Goal: Task Accomplishment & Management: Use online tool/utility

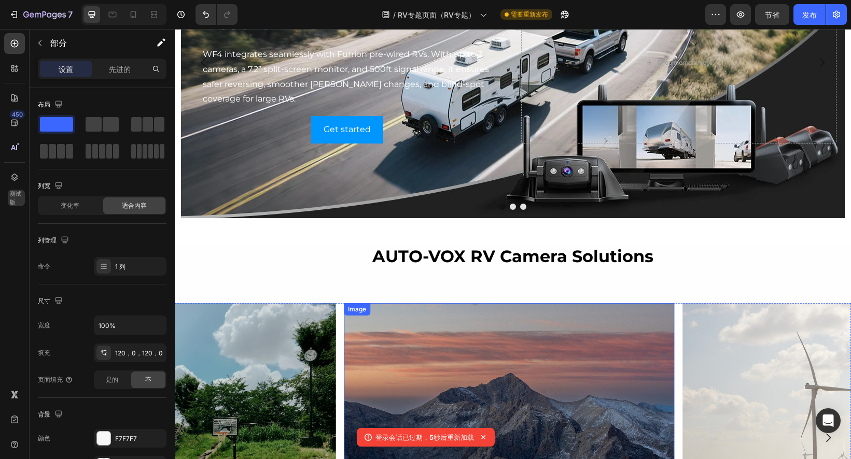
scroll to position [1931, 0]
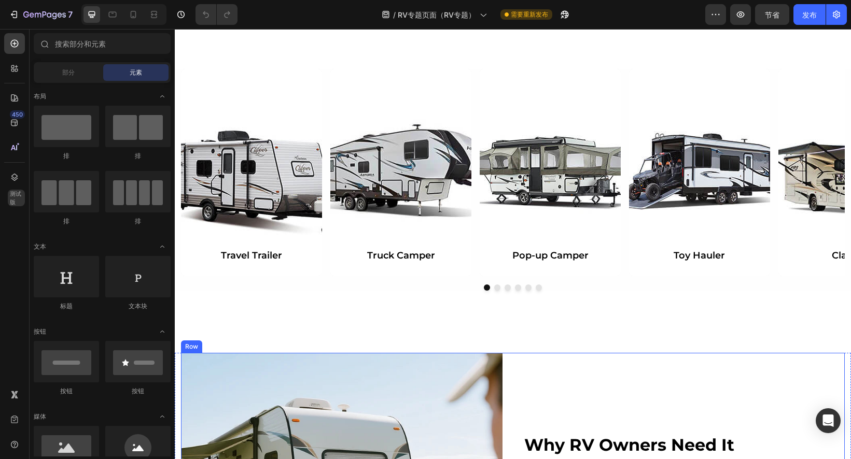
scroll to position [415, 0]
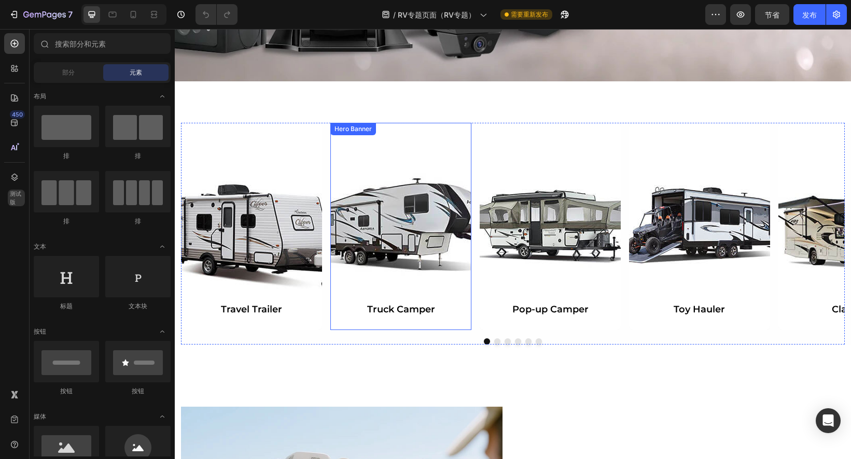
click at [397, 222] on div "Background Image" at bounding box center [400, 226] width 141 height 207
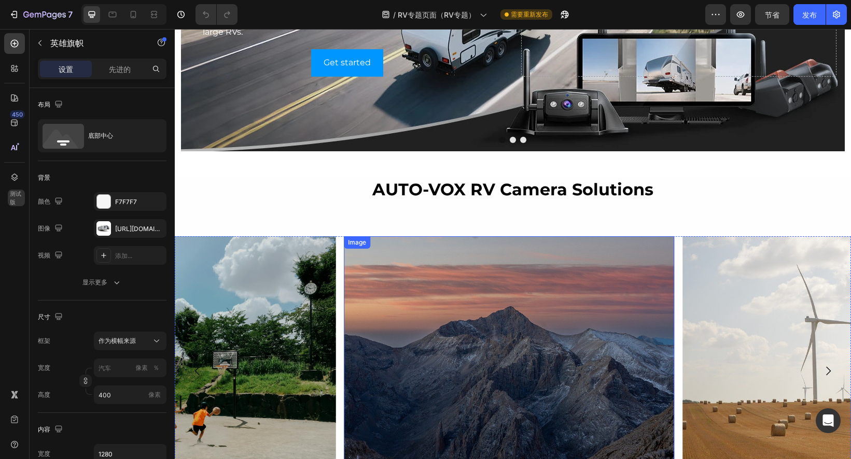
scroll to position [1815, 0]
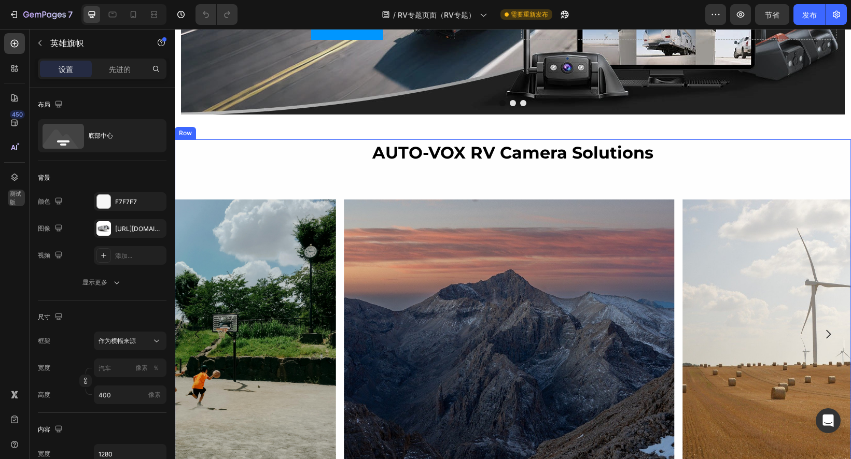
click at [332, 187] on div "AUTO-VOX RV Camera Solutions Heading Row Image Image Image [GEOGRAPHIC_DATA]" at bounding box center [513, 311] width 676 height 344
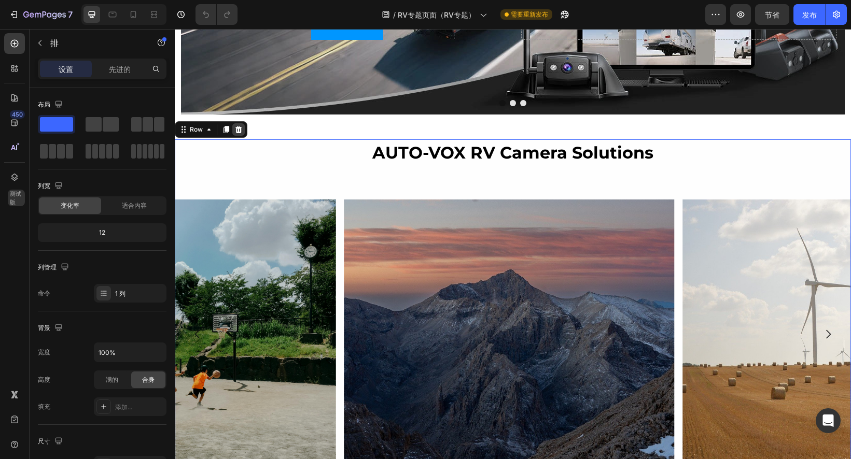
click at [237, 128] on icon at bounding box center [238, 129] width 7 height 7
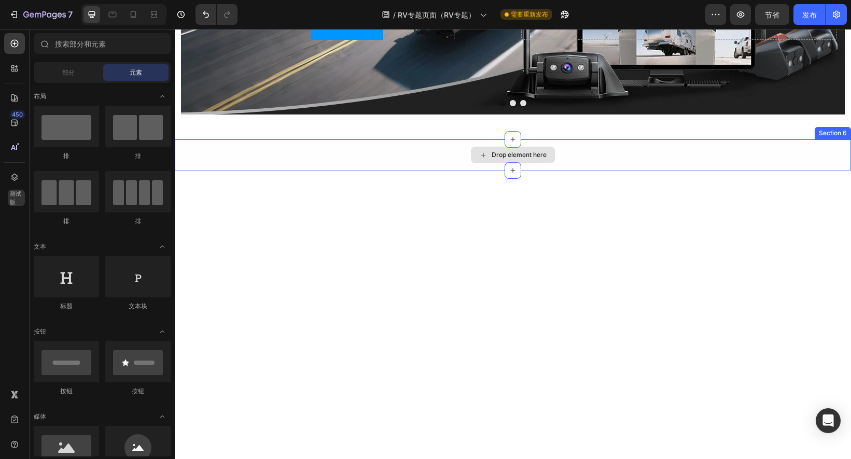
click at [412, 152] on div "Drop element here" at bounding box center [513, 154] width 676 height 31
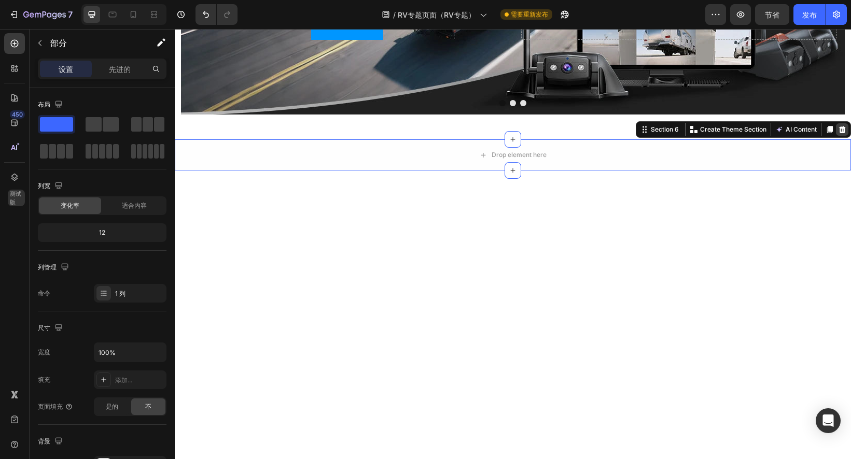
click at [838, 129] on icon at bounding box center [842, 129] width 8 height 8
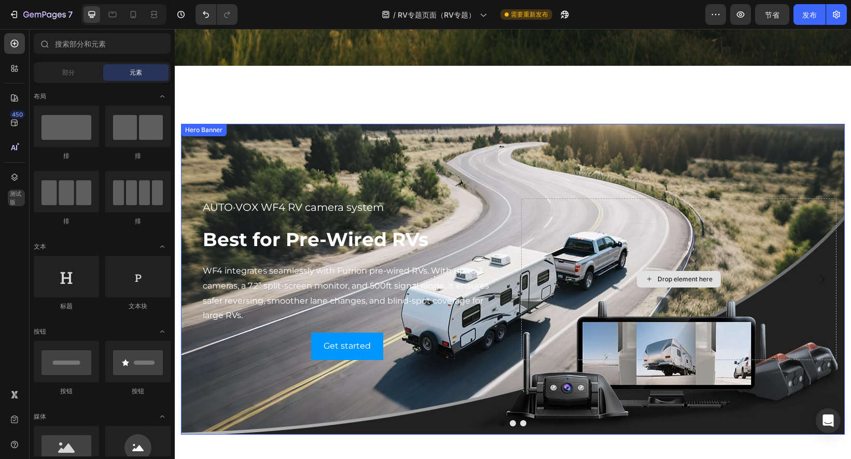
scroll to position [1503, 0]
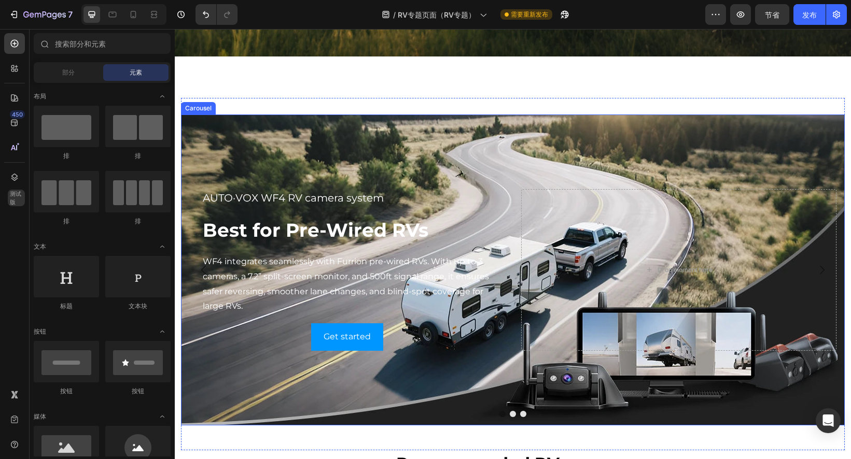
click at [520, 412] on button "Dot" at bounding box center [523, 414] width 6 height 6
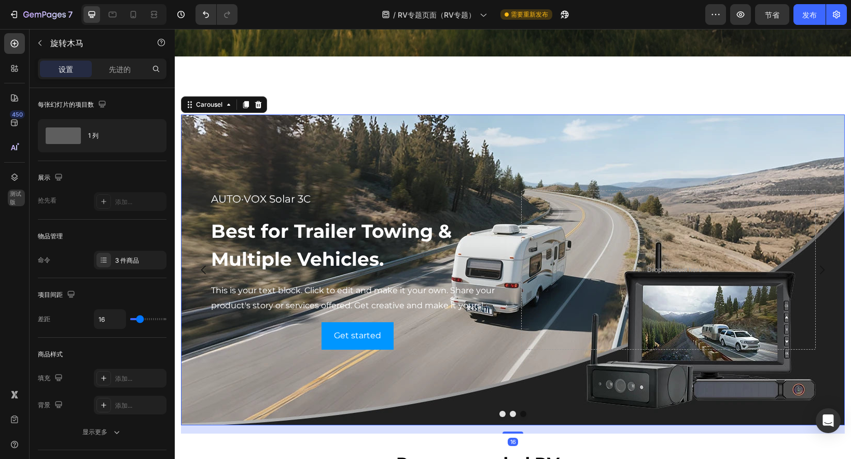
click at [510, 414] on button "Dot" at bounding box center [513, 414] width 6 height 6
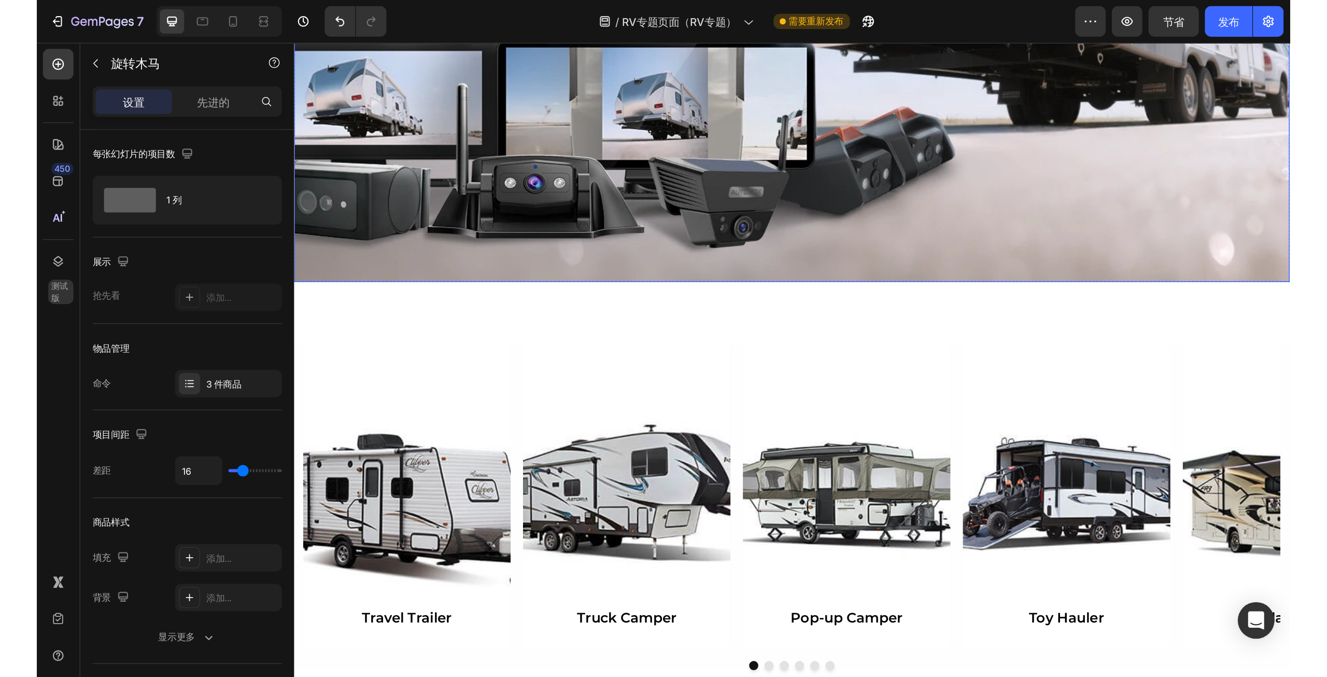
scroll to position [329, 0]
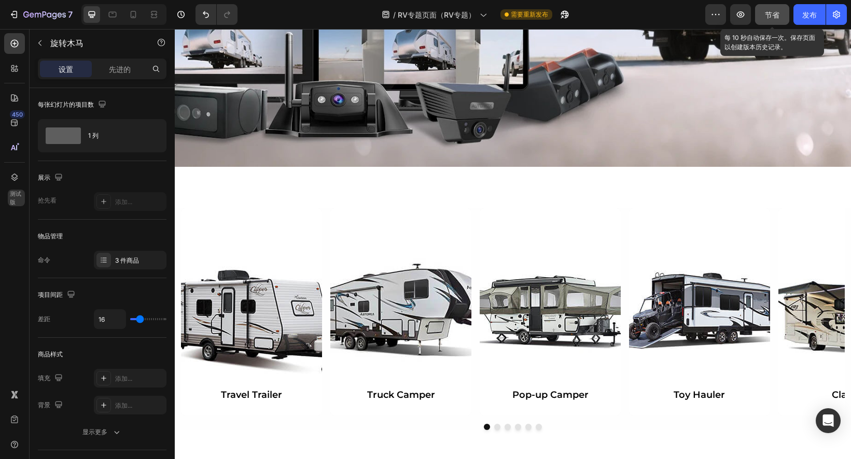
click at [772, 15] on font "节省" at bounding box center [772, 14] width 15 height 9
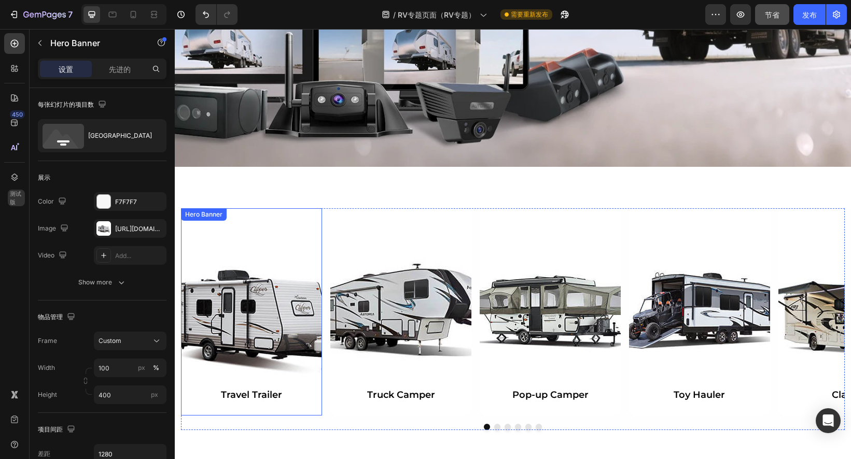
click at [278, 316] on div "Background Image" at bounding box center [251, 311] width 141 height 207
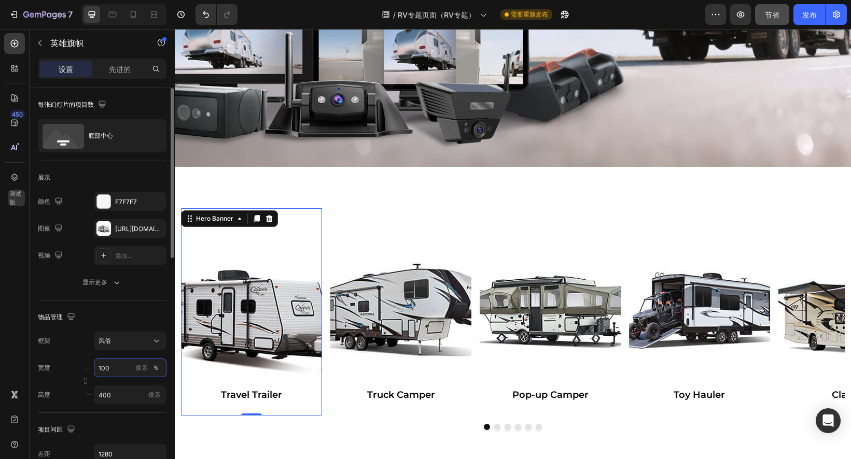
click at [111, 370] on input "100" at bounding box center [130, 368] width 73 height 19
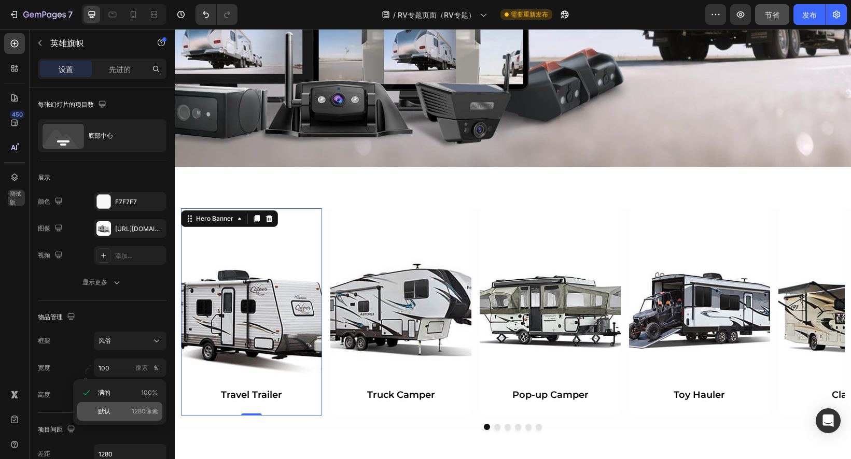
click at [116, 407] on p "默认 1280像素" at bounding box center [128, 411] width 60 height 9
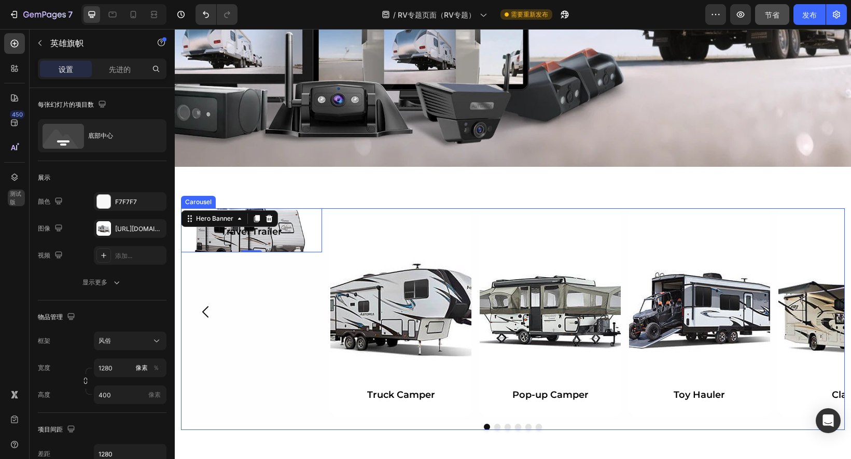
type input "100"
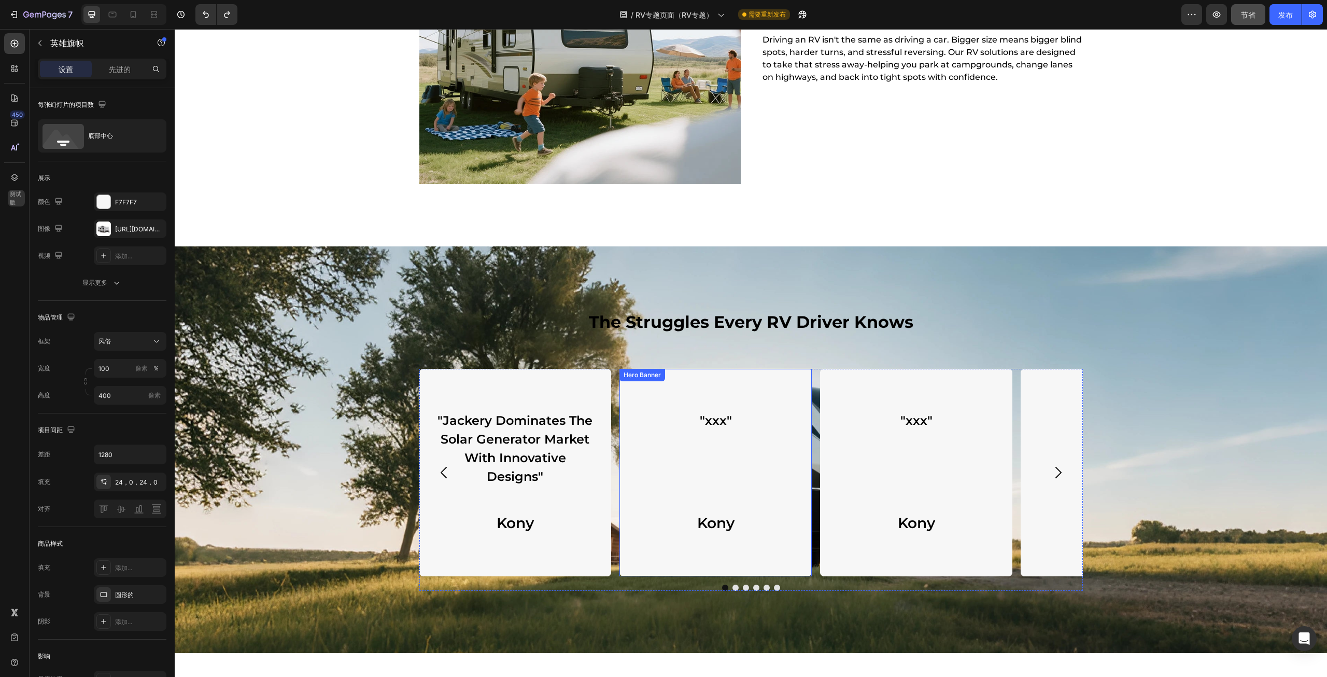
scroll to position [951, 0]
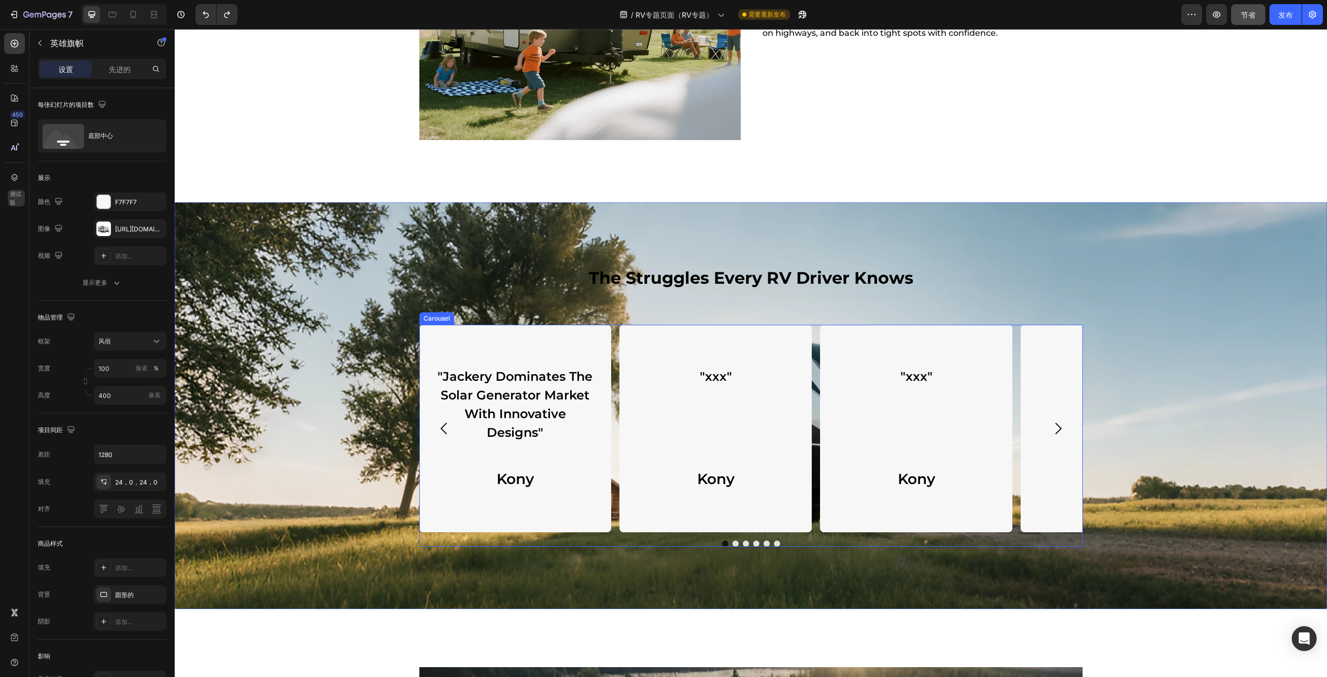
click at [850, 430] on icon "Carousel Next Arrow" at bounding box center [1058, 428] width 17 height 17
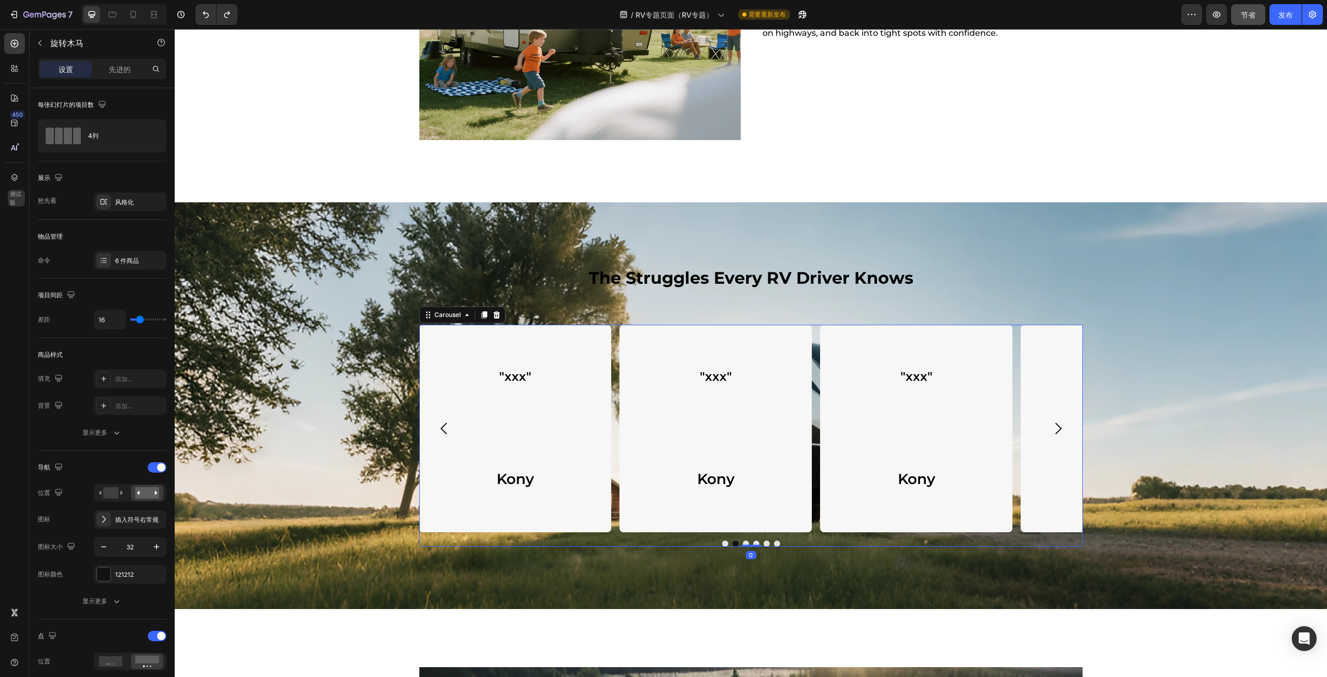
click at [850, 426] on icon "Carousel Next Arrow" at bounding box center [1058, 428] width 17 height 17
click at [440, 428] on icon "Carousel Back Arrow" at bounding box center [443, 428] width 6 height 11
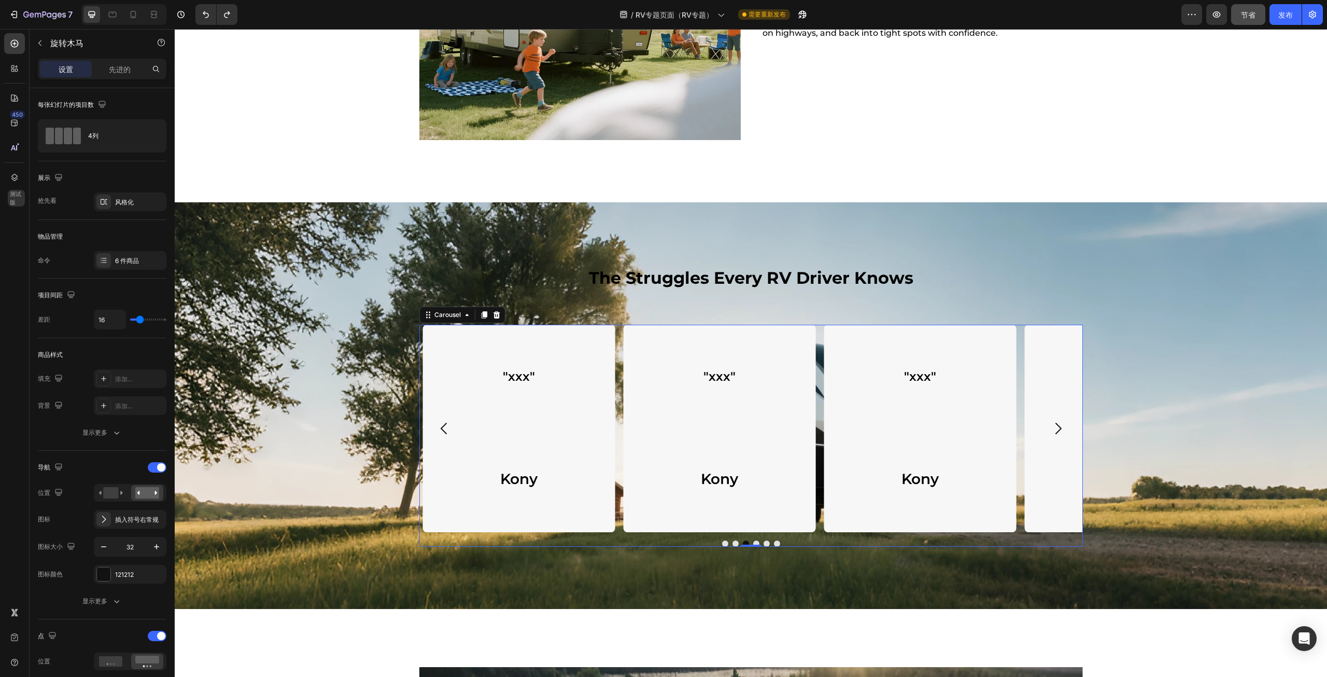
click at [440, 428] on icon "Carousel Back Arrow" at bounding box center [443, 428] width 6 height 11
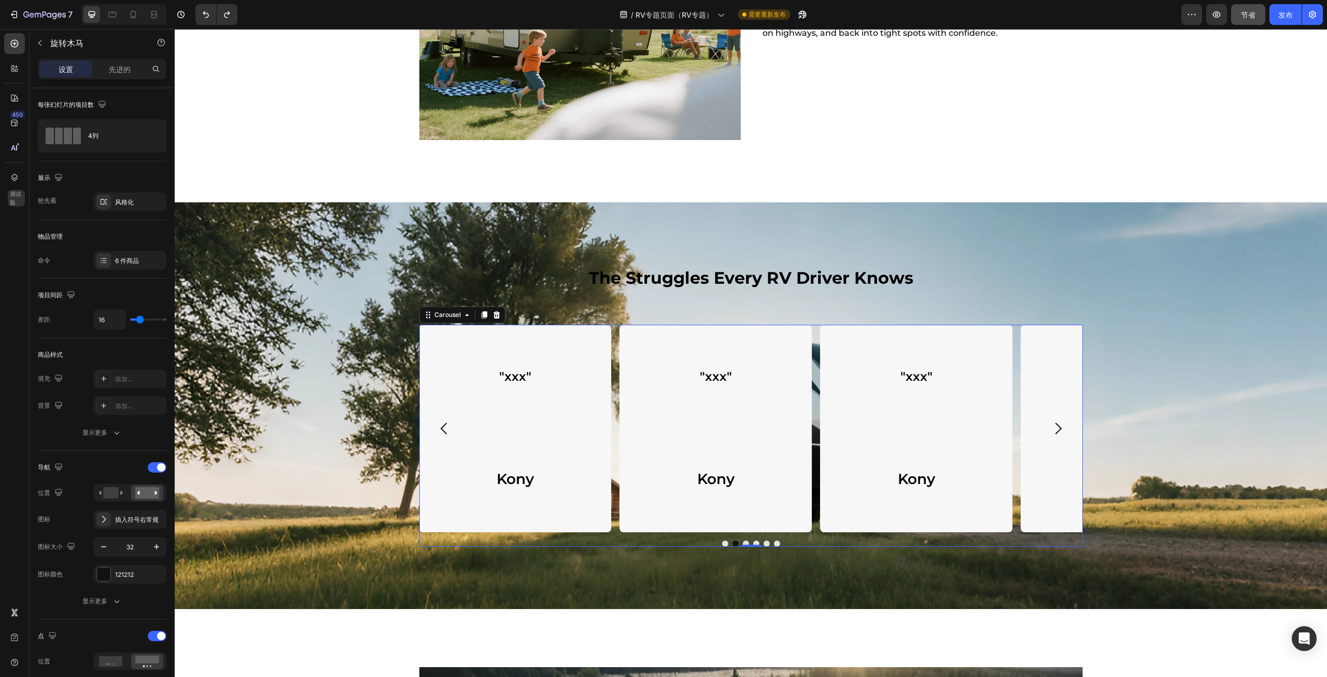
click at [440, 428] on icon "Carousel Back Arrow" at bounding box center [443, 428] width 6 height 11
click at [850, 426] on icon "Carousel Next Arrow" at bounding box center [1058, 428] width 17 height 17
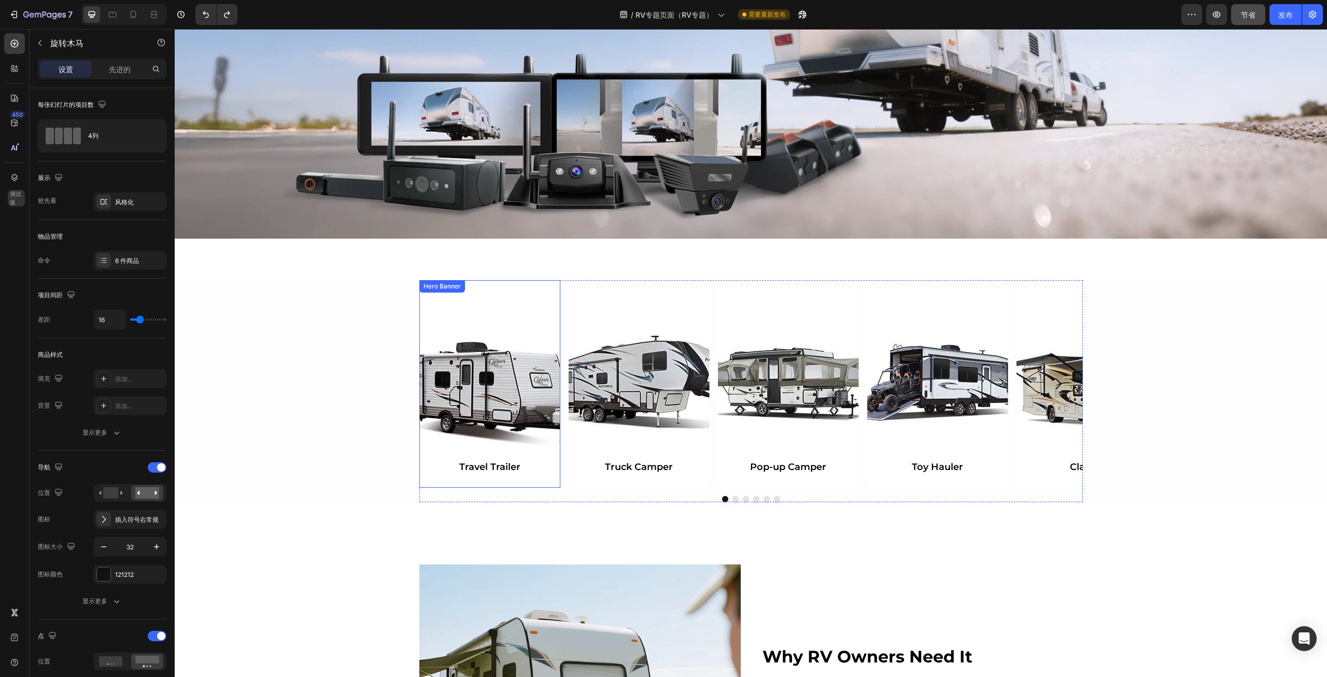
scroll to position [254, 0]
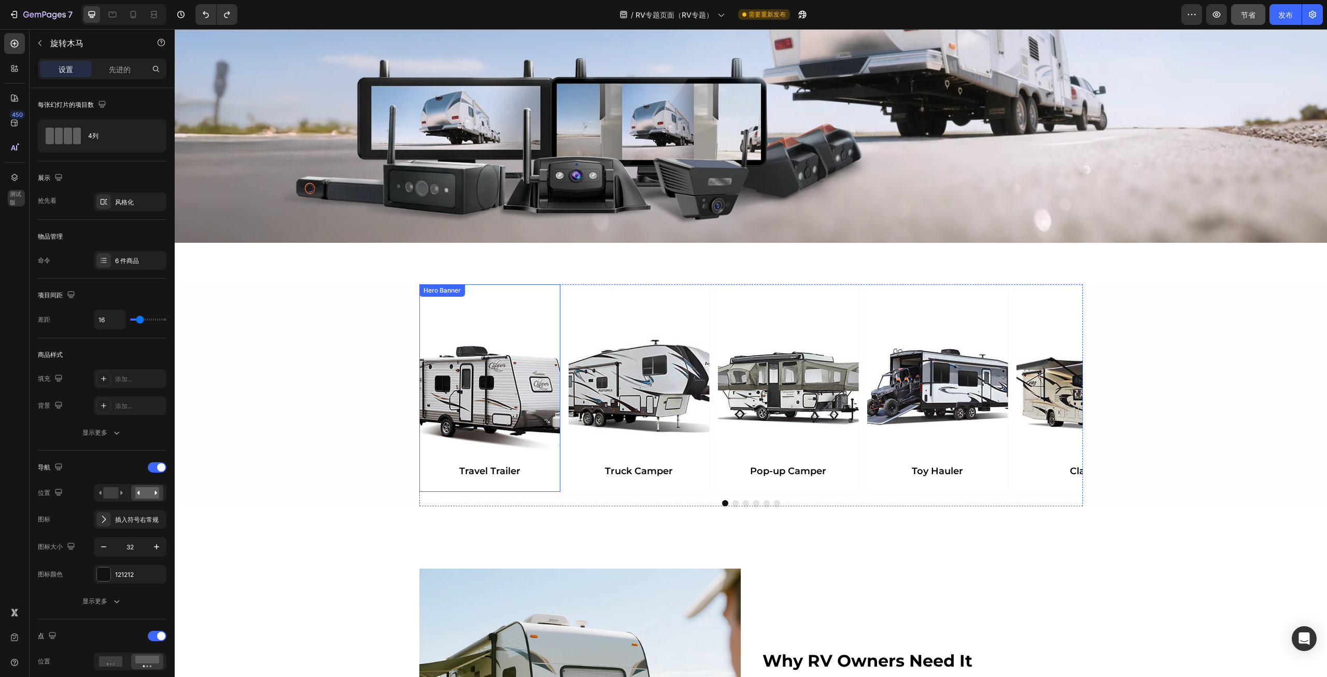
click at [488, 402] on div "Background Image" at bounding box center [489, 387] width 141 height 207
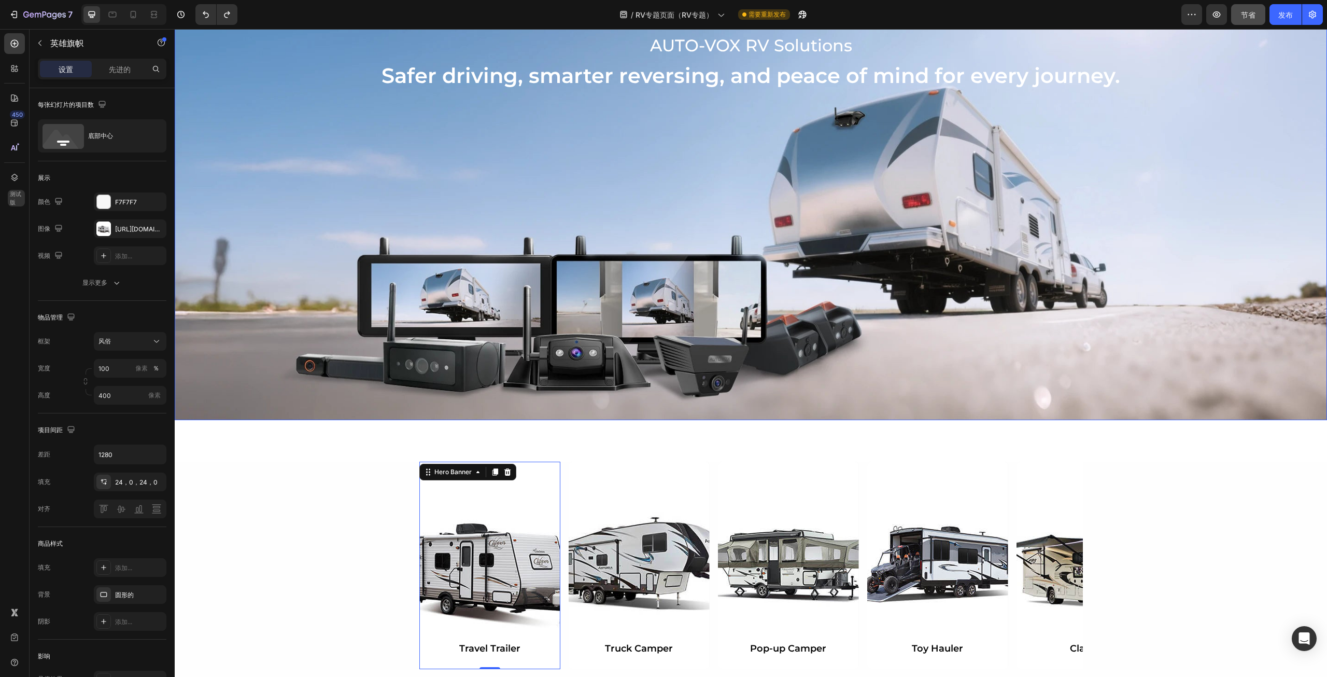
scroll to position [46, 0]
